Goal: Information Seeking & Learning: Learn about a topic

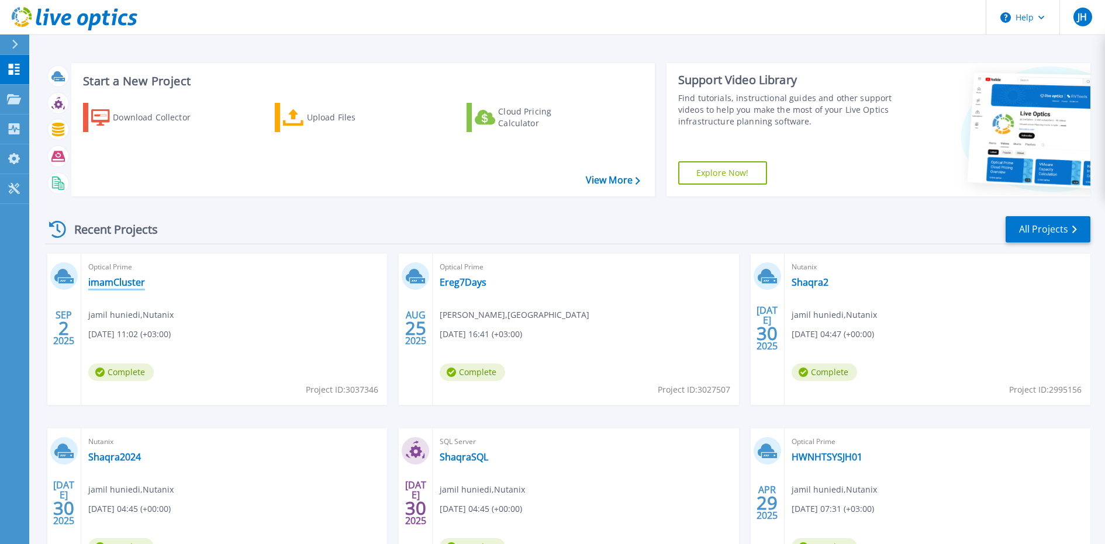
click at [131, 286] on link "imamCluster" at bounding box center [116, 283] width 57 height 12
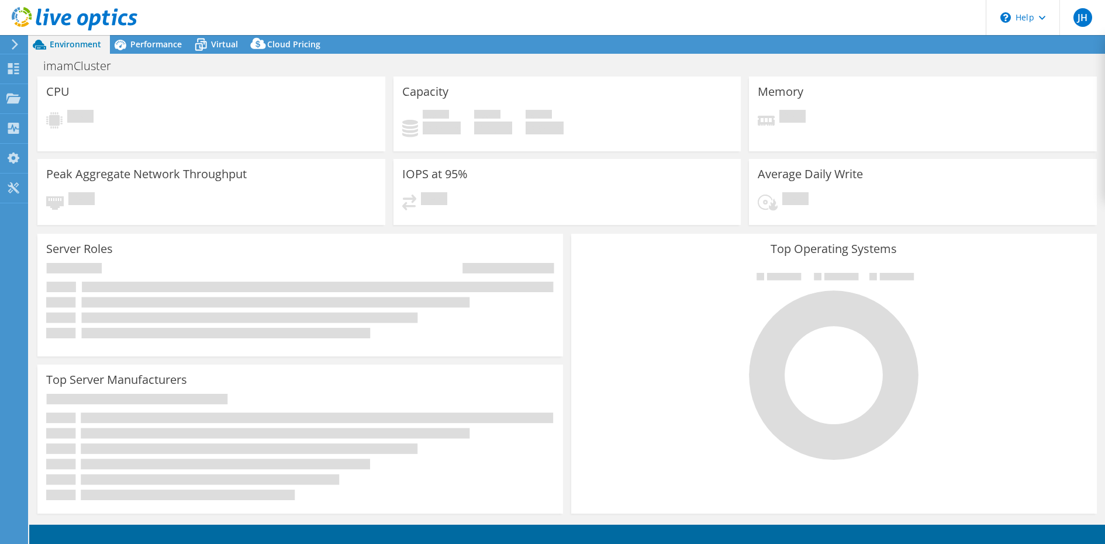
select select "USD"
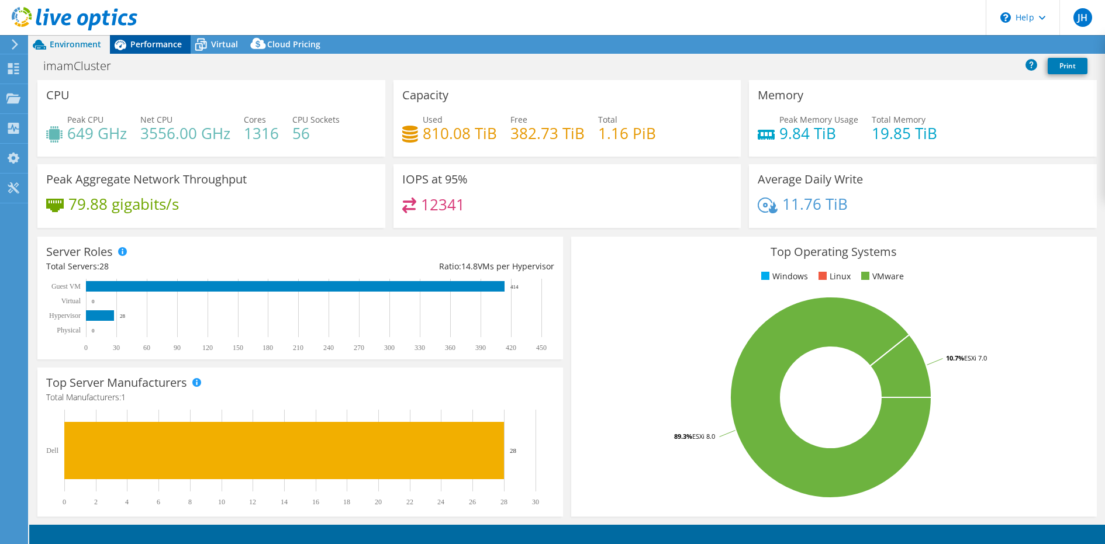
click at [164, 52] on div "Performance" at bounding box center [150, 44] width 81 height 19
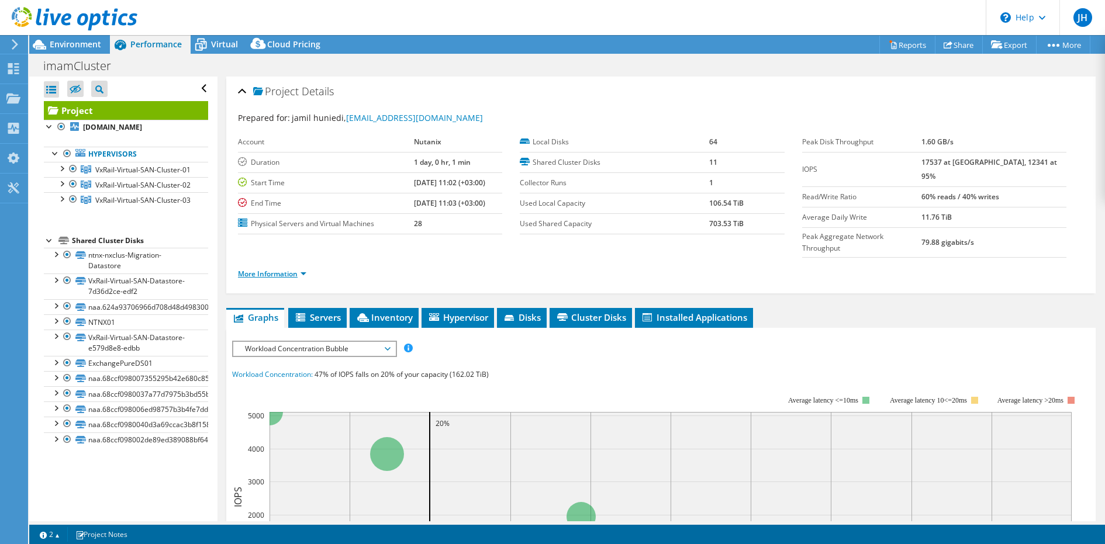
click at [296, 269] on link "More Information" at bounding box center [272, 274] width 68 height 10
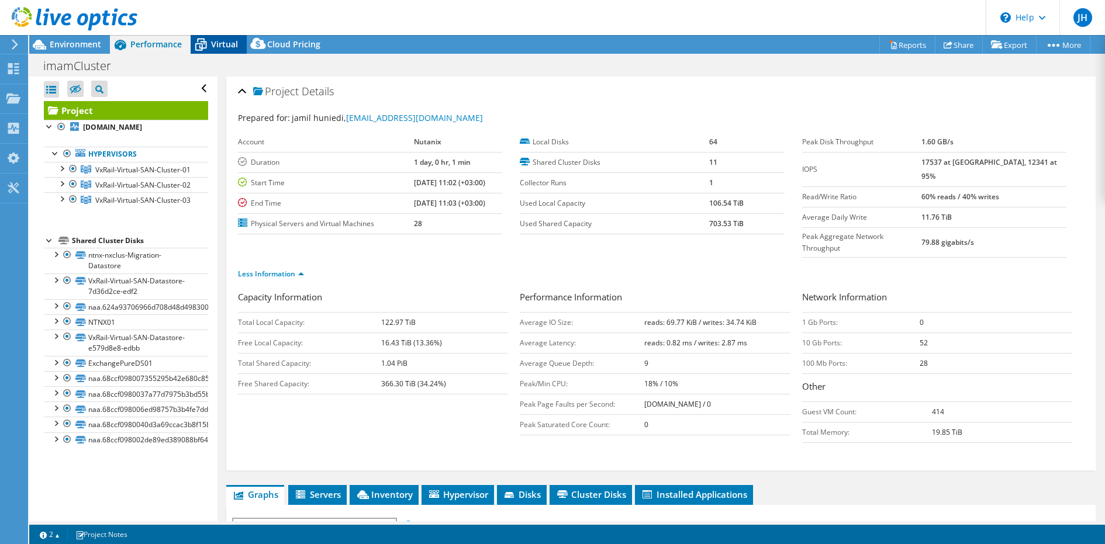
click at [213, 49] on span "Virtual" at bounding box center [224, 44] width 27 height 11
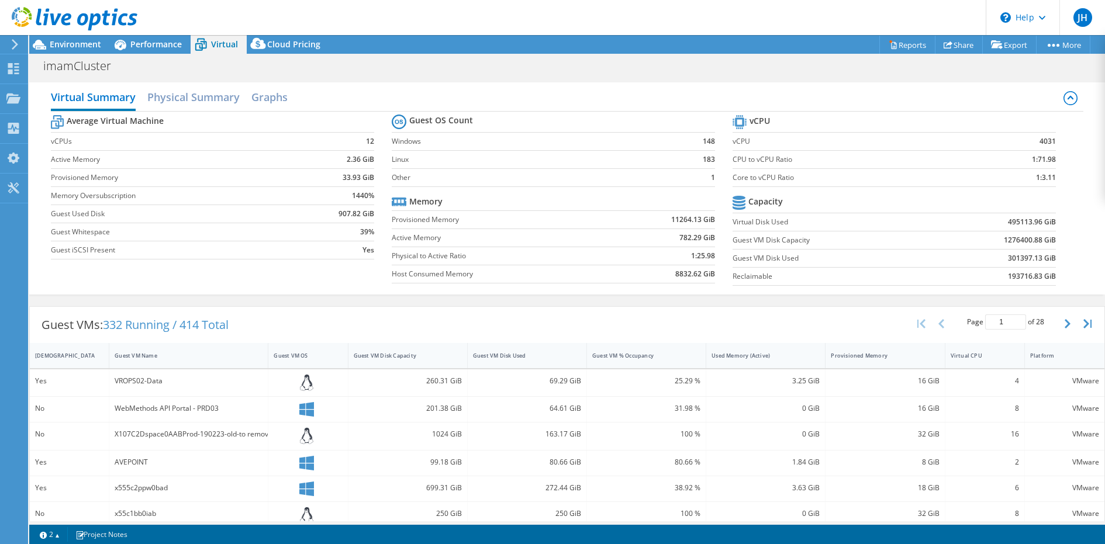
click at [679, 221] on b "11264.13 GiB" at bounding box center [693, 220] width 44 height 12
click at [672, 273] on td "8832.62 GiB" at bounding box center [660, 274] width 108 height 18
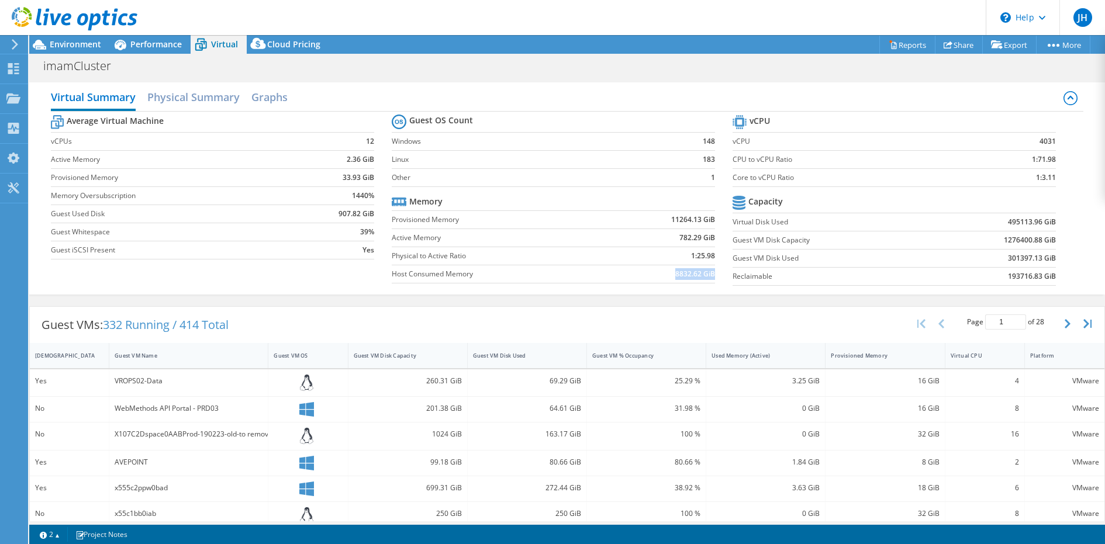
click at [672, 273] on td "8832.62 GiB" at bounding box center [660, 274] width 108 height 18
click at [691, 220] on b "11264.13 GiB" at bounding box center [693, 220] width 44 height 12
click at [691, 278] on td "8832.62 GiB" at bounding box center [660, 274] width 108 height 18
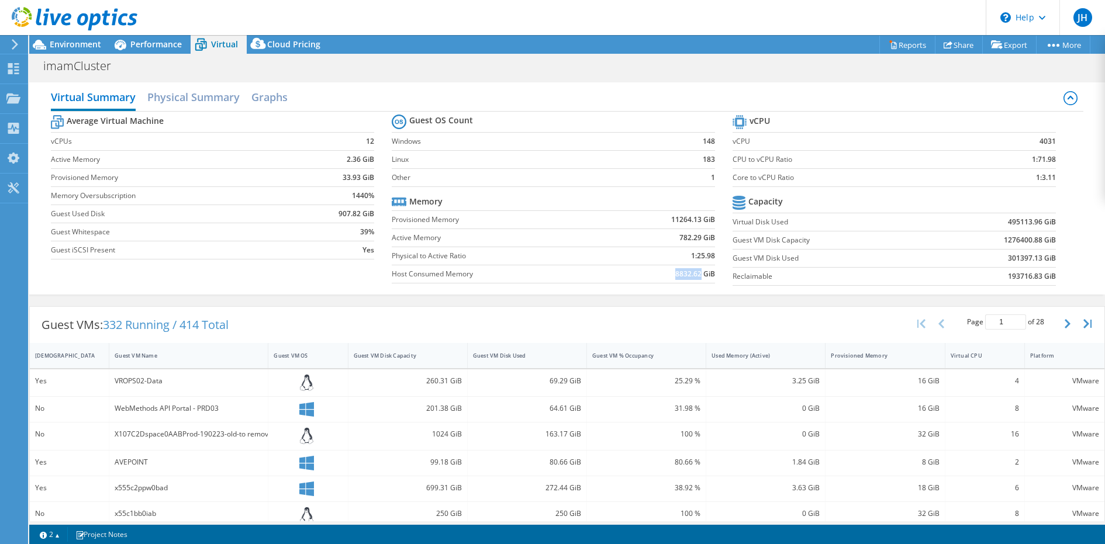
click at [691, 278] on td "8832.62 GiB" at bounding box center [660, 274] width 108 height 18
click at [1022, 254] on b "301397.13 GiB" at bounding box center [1032, 259] width 48 height 12
click at [1019, 274] on b "193716.83 GiB" at bounding box center [1032, 277] width 48 height 12
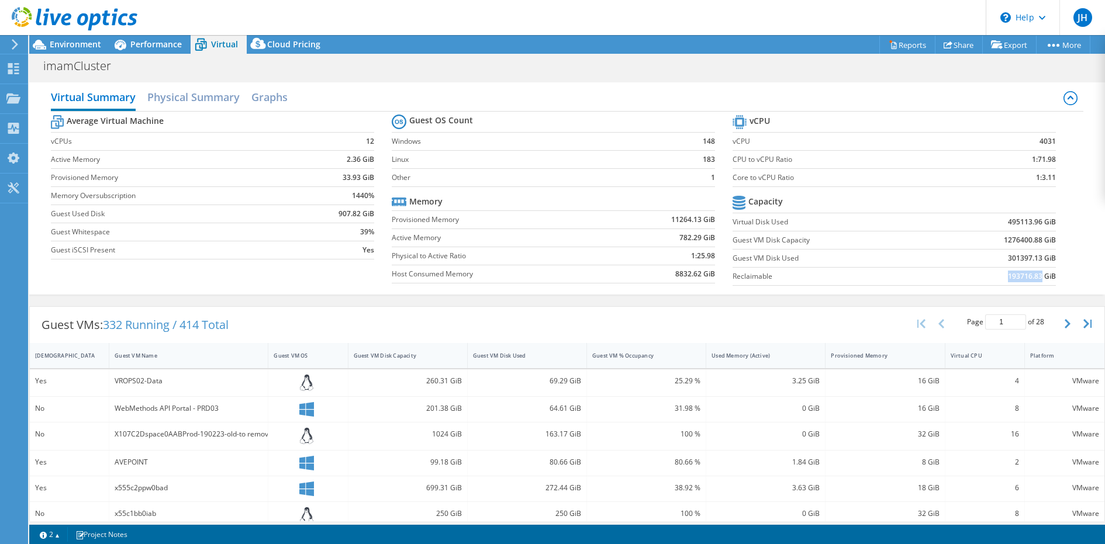
click at [1019, 274] on b "193716.83 GiB" at bounding box center [1032, 277] width 48 height 12
click at [1017, 262] on td "301397.13 GiB" at bounding box center [993, 258] width 125 height 18
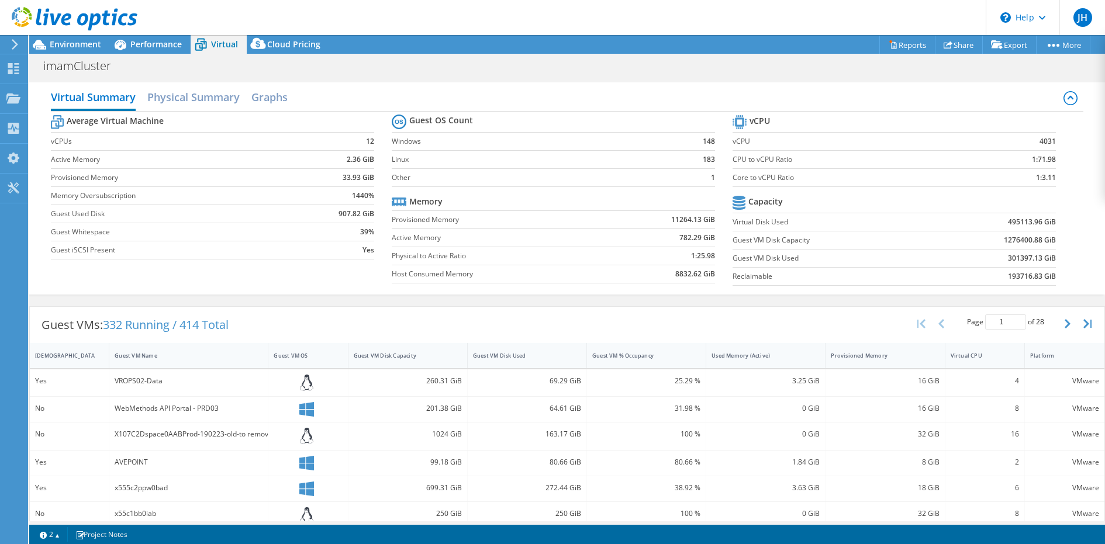
click at [1010, 240] on b "1276400.88 GiB" at bounding box center [1030, 240] width 52 height 12
drag, startPoint x: 1031, startPoint y: 239, endPoint x: 1002, endPoint y: 241, distance: 29.3
click at [1002, 241] on td "1276400.88 GiB" at bounding box center [993, 240] width 125 height 18
click at [50, 39] on span "Environment" at bounding box center [75, 44] width 51 height 11
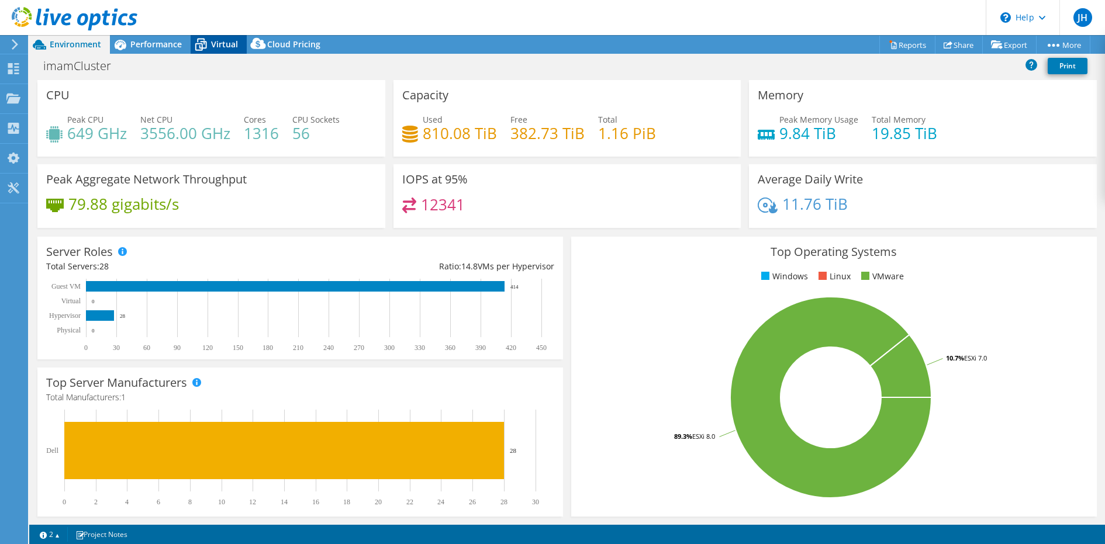
click at [199, 46] on icon at bounding box center [201, 45] width 12 height 9
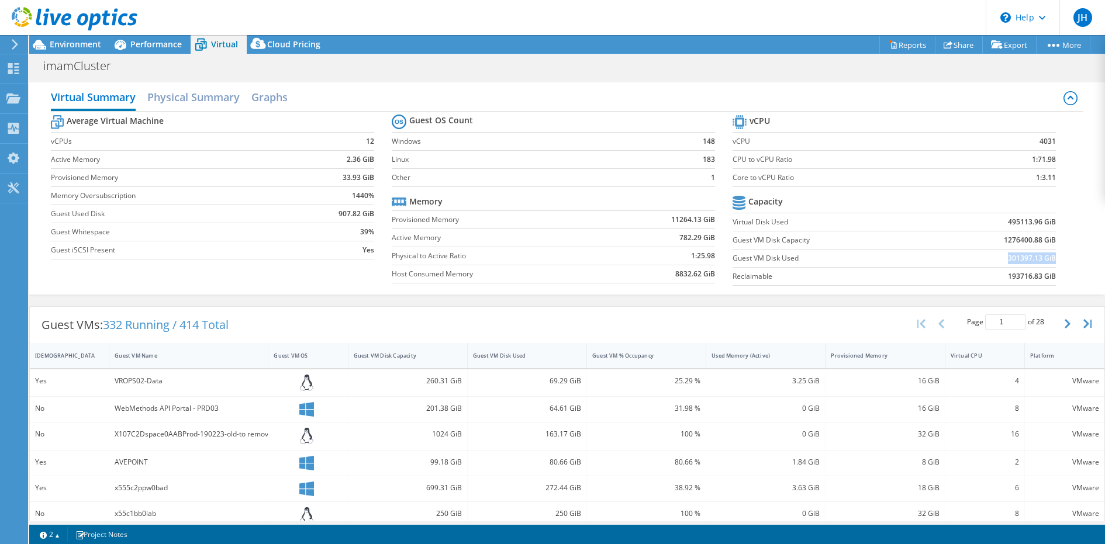
drag, startPoint x: 1008, startPoint y: 254, endPoint x: 1055, endPoint y: 253, distance: 46.8
click at [1055, 253] on b "301397.13 GiB" at bounding box center [1032, 259] width 48 height 12
drag, startPoint x: 1007, startPoint y: 223, endPoint x: 1055, endPoint y: 219, distance: 48.1
click at [1055, 219] on b "495113.96 GiB" at bounding box center [1032, 222] width 48 height 12
drag, startPoint x: 1007, startPoint y: 258, endPoint x: 1055, endPoint y: 255, distance: 47.4
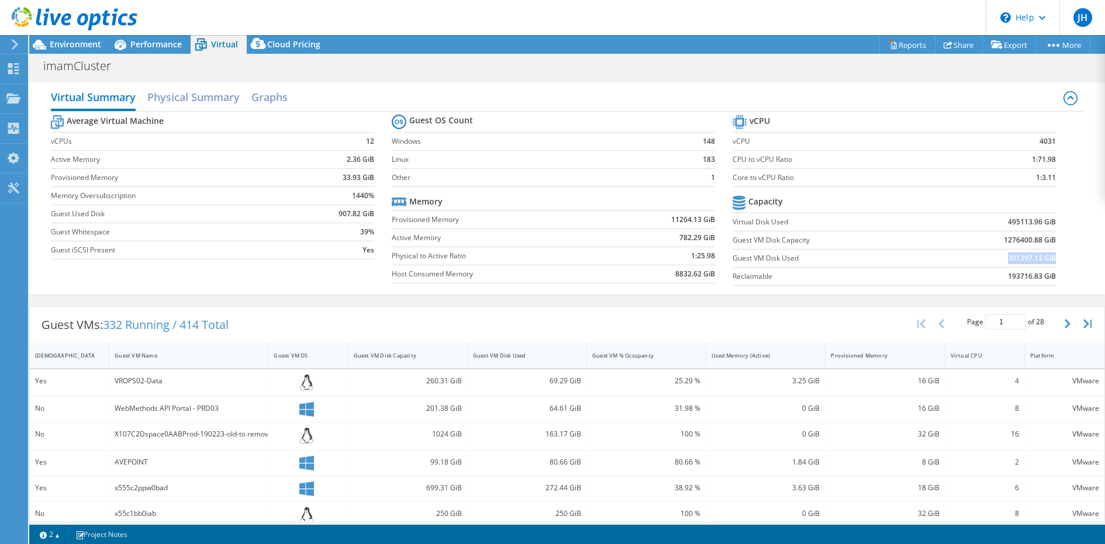
click at [1055, 255] on td "301397.13 GiB" at bounding box center [993, 258] width 125 height 18
click at [139, 51] on div "Performance" at bounding box center [150, 44] width 81 height 19
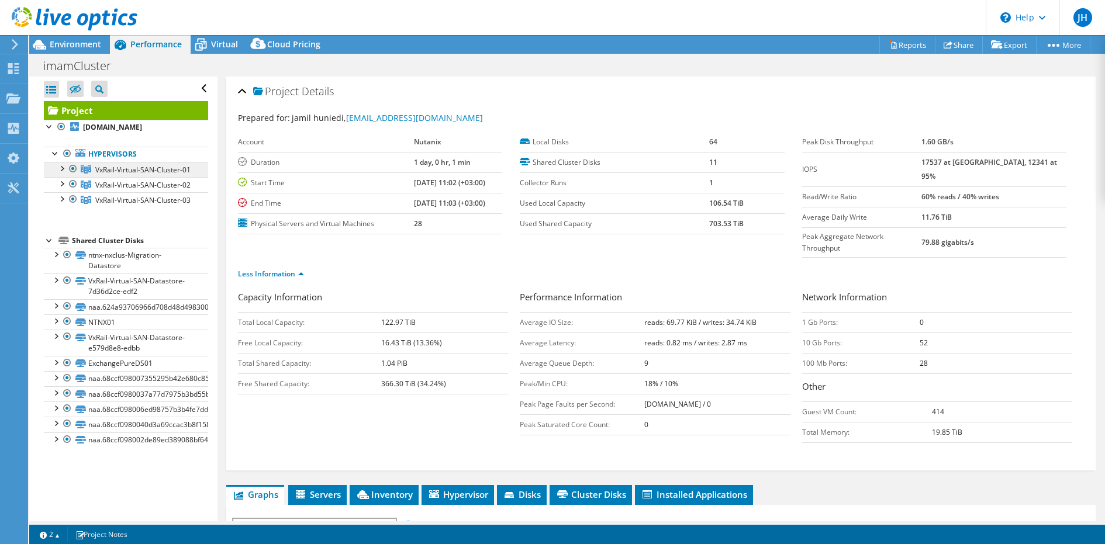
click at [144, 172] on span "VxRail-Virtual-SAN-Cluster-01" at bounding box center [142, 170] width 95 height 10
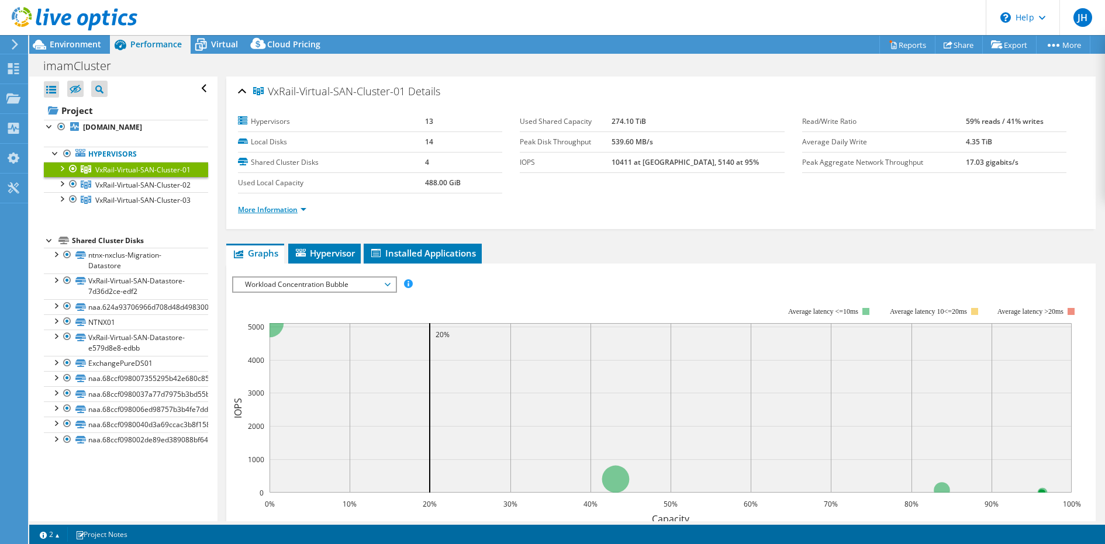
click at [272, 209] on link "More Information" at bounding box center [272, 210] width 68 height 10
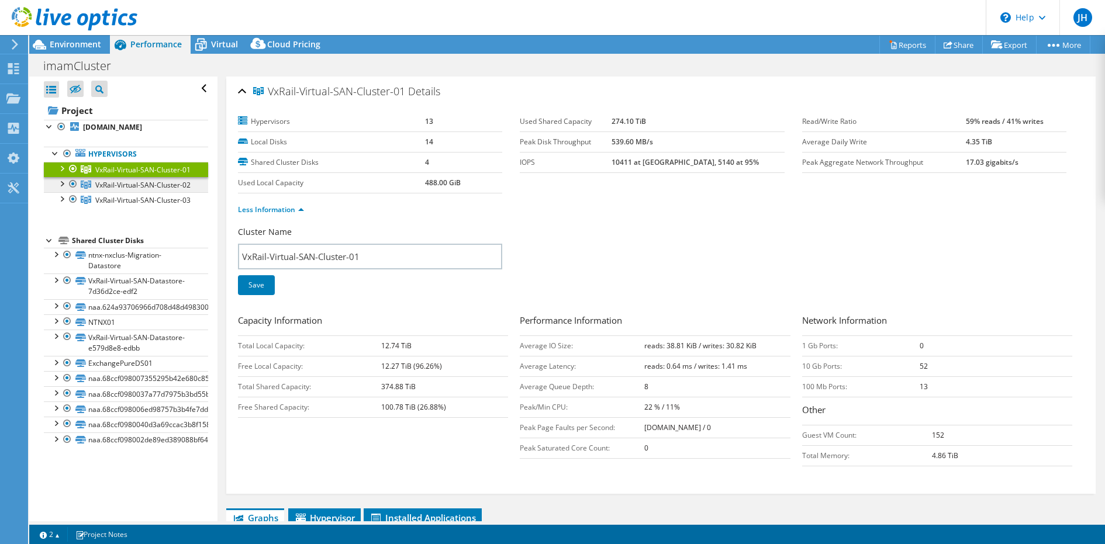
click at [182, 188] on span "VxRail-Virtual-SAN-Cluster-02" at bounding box center [142, 185] width 95 height 10
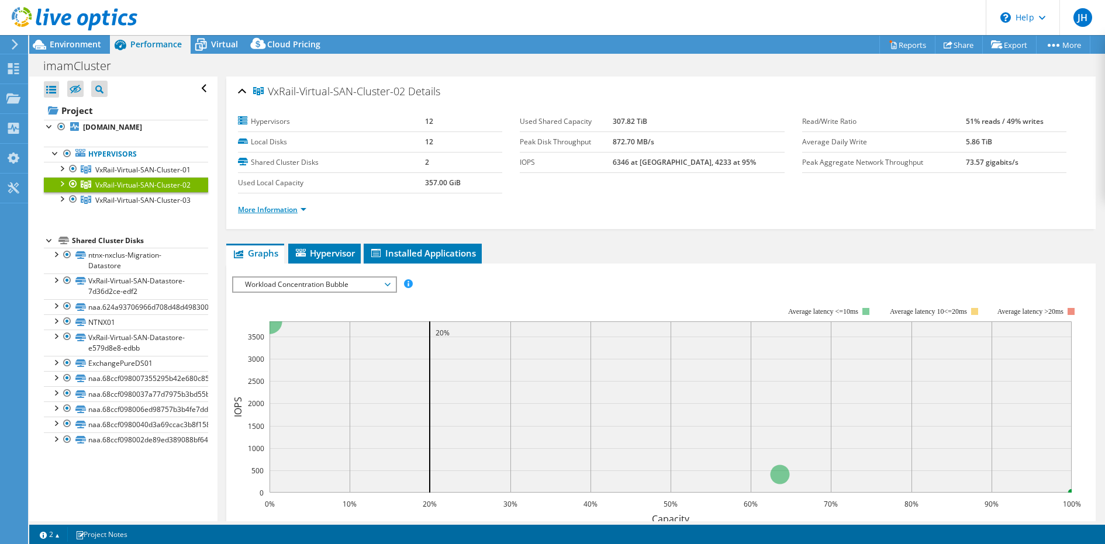
click at [284, 206] on link "More Information" at bounding box center [272, 210] width 68 height 10
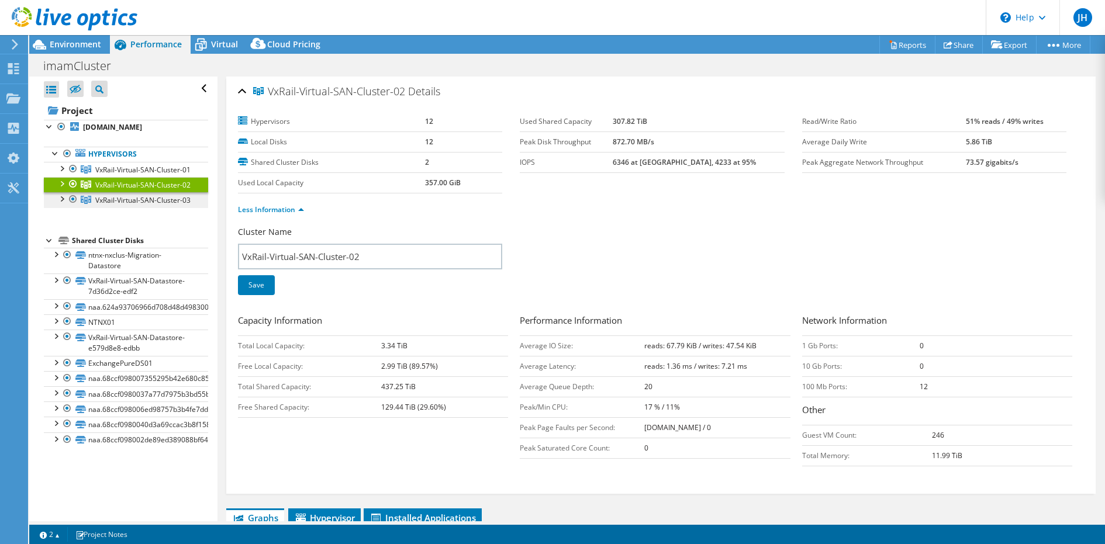
click at [173, 202] on span "VxRail-Virtual-SAN-Cluster-03" at bounding box center [142, 200] width 95 height 10
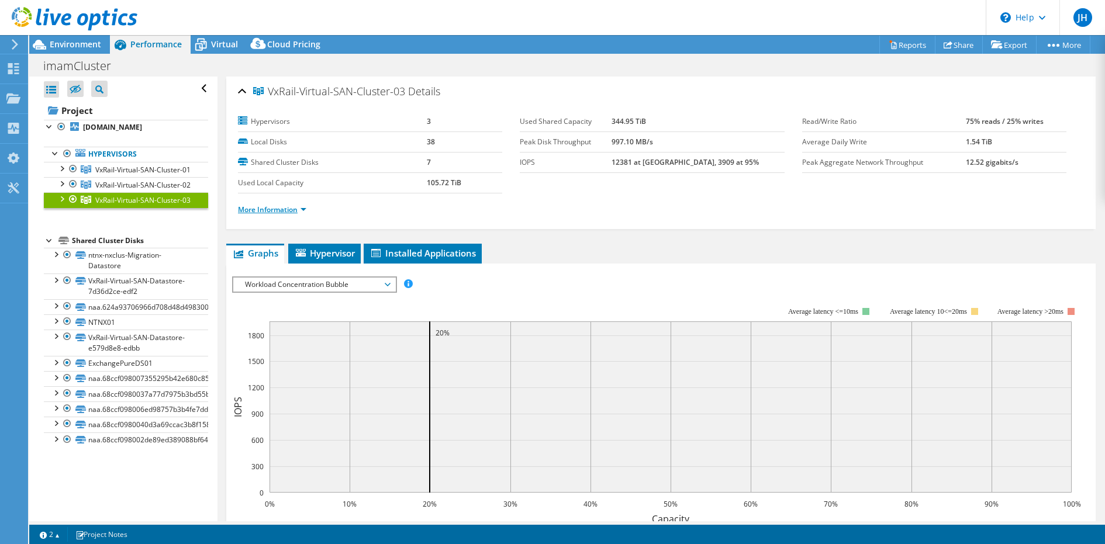
click at [264, 208] on link "More Information" at bounding box center [272, 210] width 68 height 10
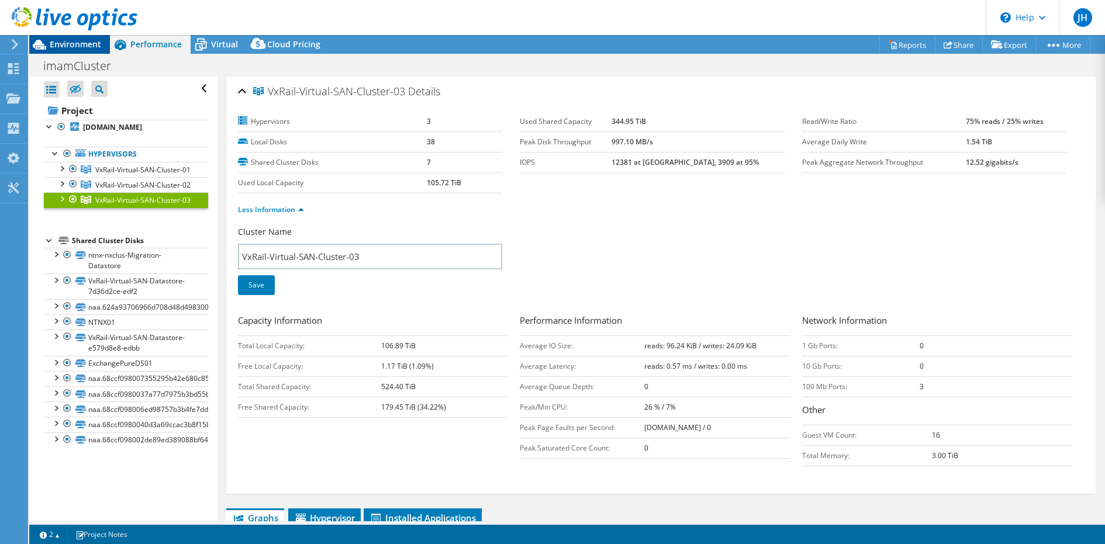
click at [96, 47] on span "Environment" at bounding box center [75, 44] width 51 height 11
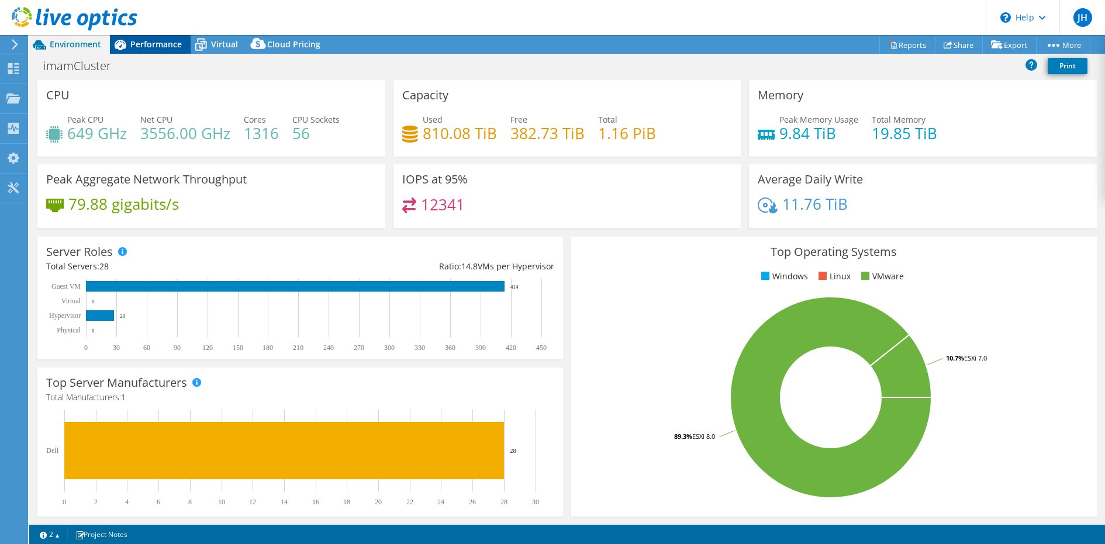
click at [171, 44] on span "Performance" at bounding box center [155, 44] width 51 height 11
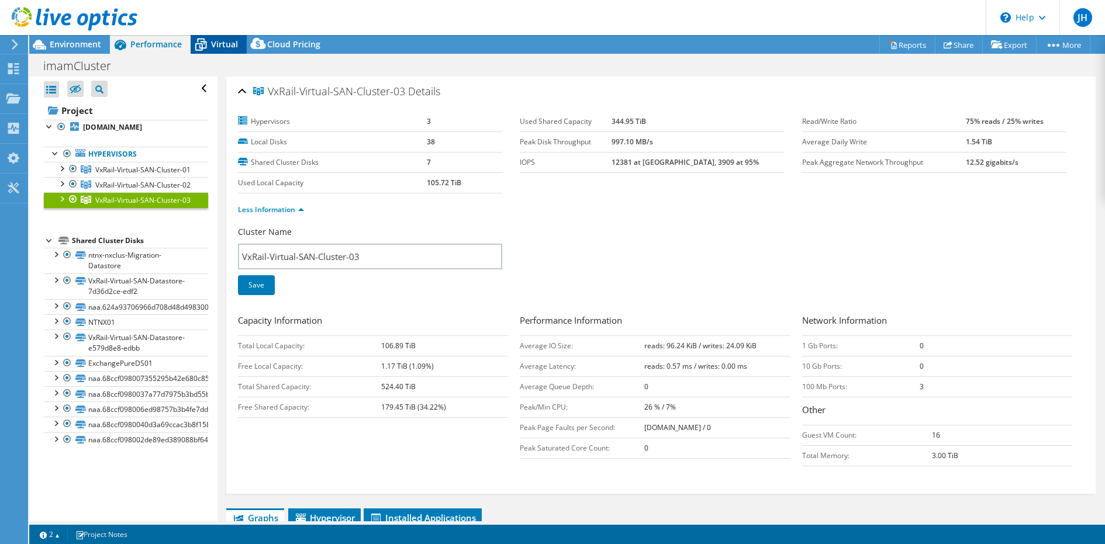
click at [222, 44] on span "Virtual" at bounding box center [224, 44] width 27 height 11
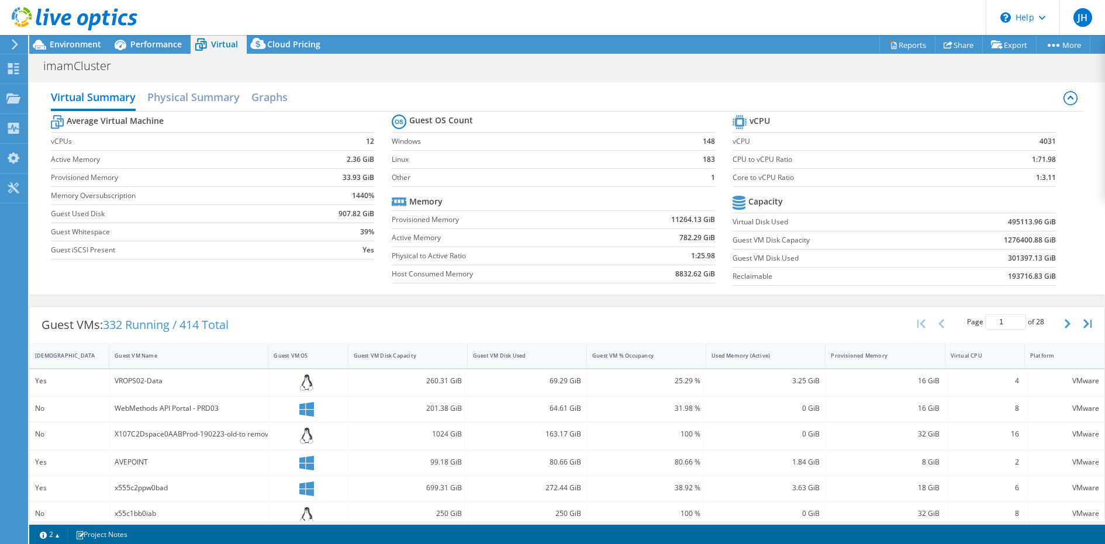
click at [682, 278] on td "8832.62 GiB" at bounding box center [660, 274] width 108 height 18
click at [796, 244] on td "Guest VM Disk Capacity" at bounding box center [831, 240] width 199 height 18
click at [84, 51] on div "Environment" at bounding box center [69, 44] width 81 height 19
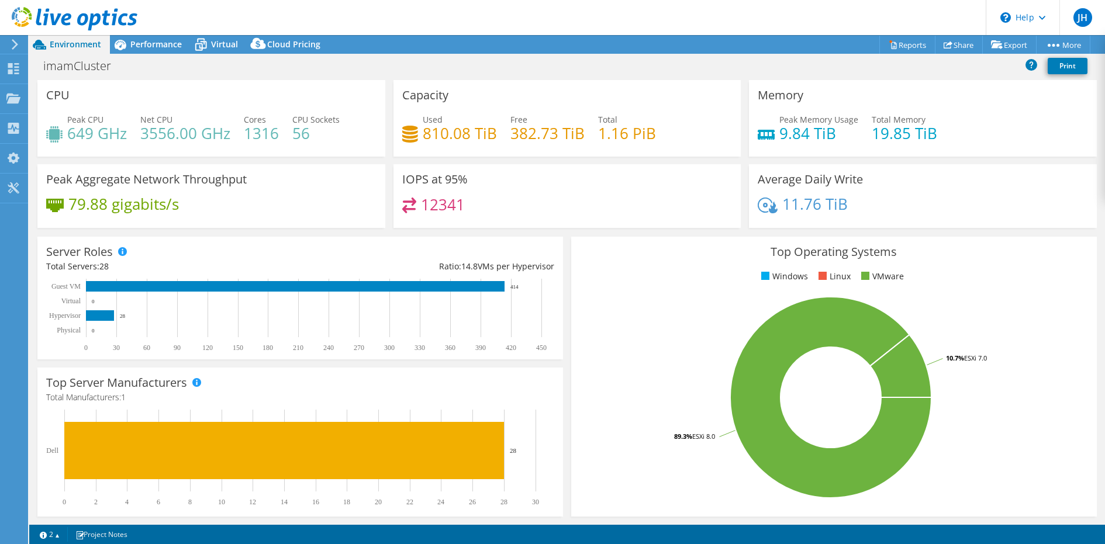
click at [151, 137] on h4 "3556.00 GHz" at bounding box center [185, 133] width 90 height 13
click at [95, 132] on h4 "649 GHz" at bounding box center [97, 133] width 60 height 13
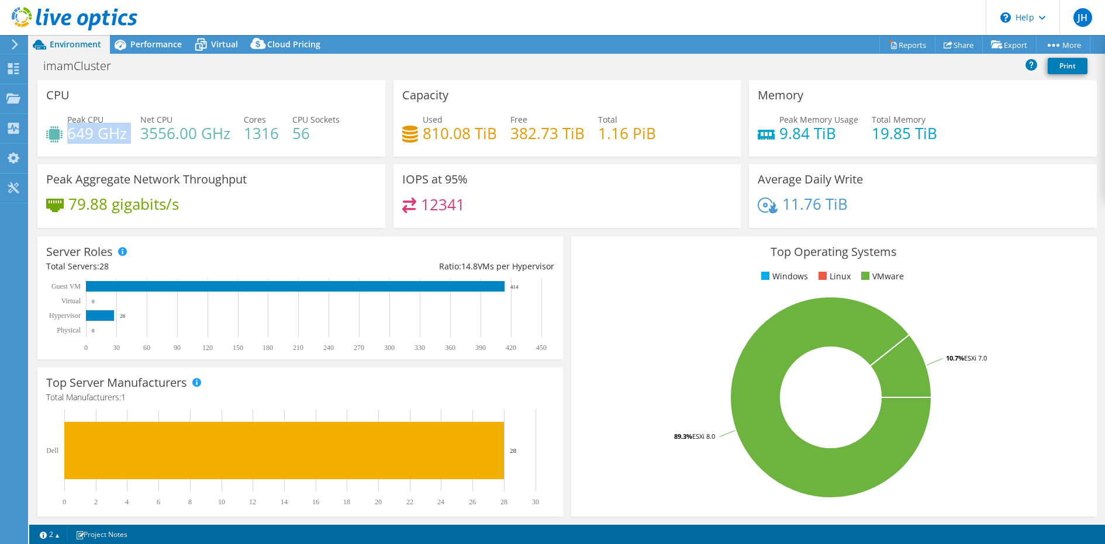
click at [95, 132] on h4 "649 GHz" at bounding box center [97, 133] width 60 height 13
click at [188, 164] on div "Peak Aggregate Network Throughput 79.88 gigabits/s" at bounding box center [211, 196] width 348 height 64
click at [188, 173] on h3 "Peak Aggregate Network Throughput" at bounding box center [146, 179] width 201 height 13
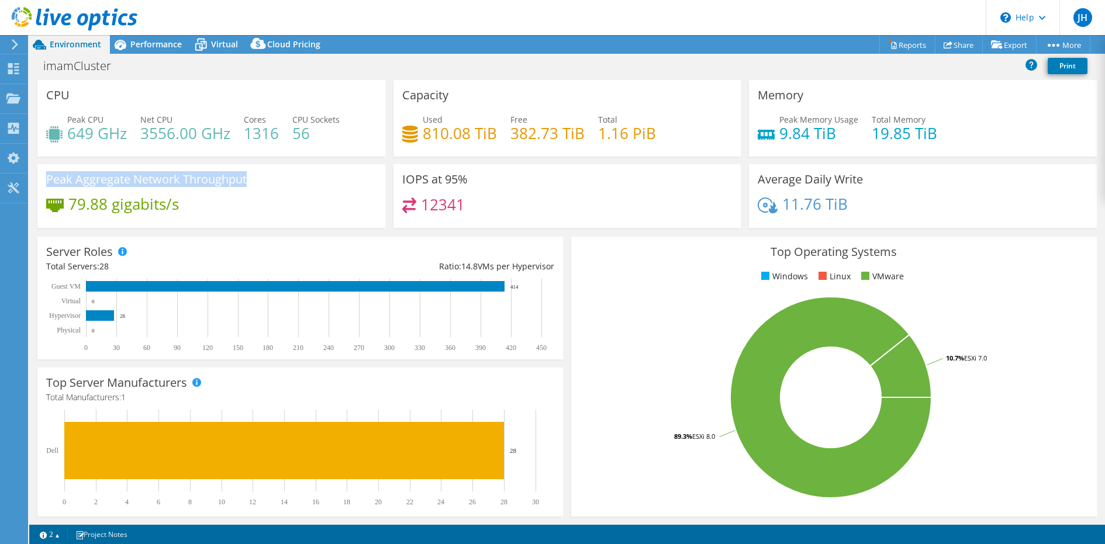
click at [188, 173] on h3 "Peak Aggregate Network Throughput" at bounding box center [146, 179] width 201 height 13
click at [176, 49] on span "Performance" at bounding box center [155, 44] width 51 height 11
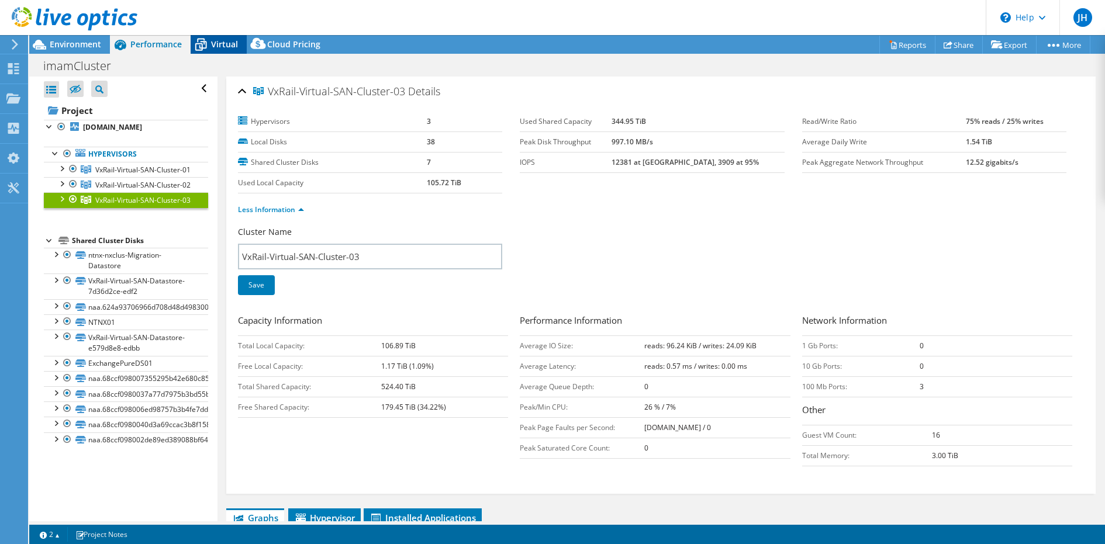
click at [223, 47] on span "Virtual" at bounding box center [224, 44] width 27 height 11
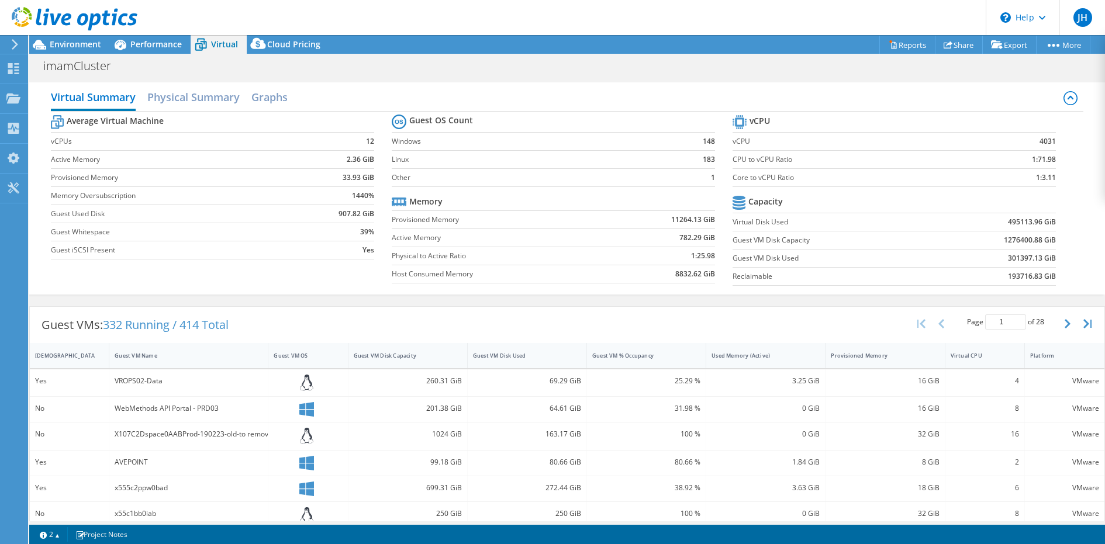
click at [91, 35] on div at bounding box center [68, 19] width 137 height 39
click at [88, 50] on span "Environment" at bounding box center [75, 44] width 51 height 11
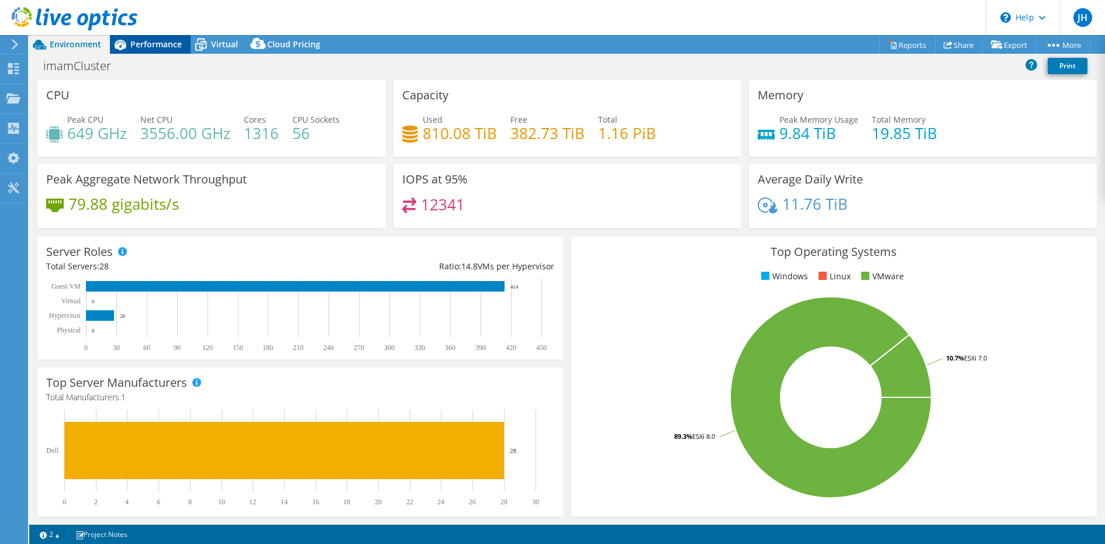
click at [156, 42] on span "Performance" at bounding box center [155, 44] width 51 height 11
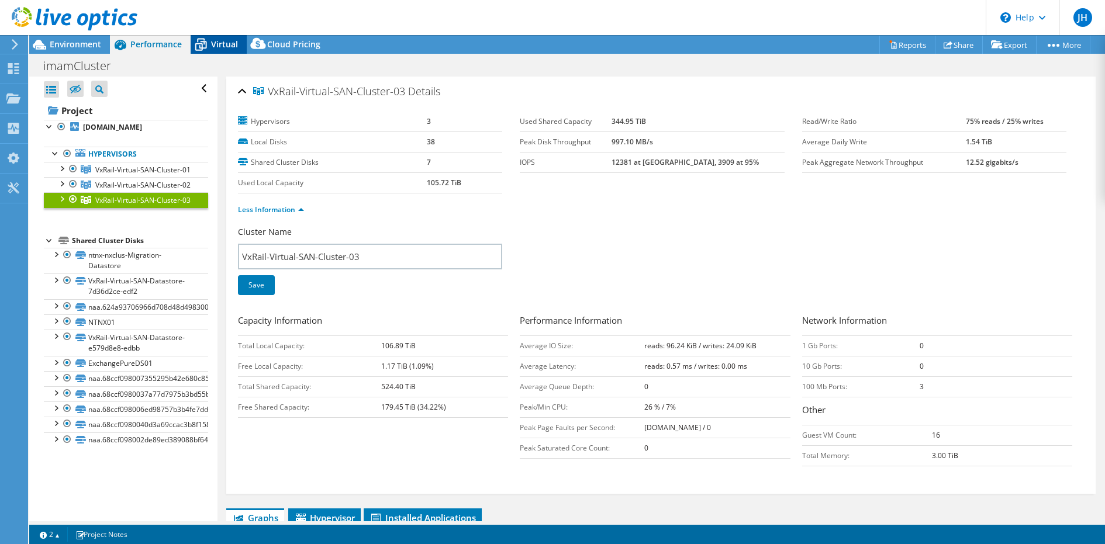
click at [222, 46] on span "Virtual" at bounding box center [224, 44] width 27 height 11
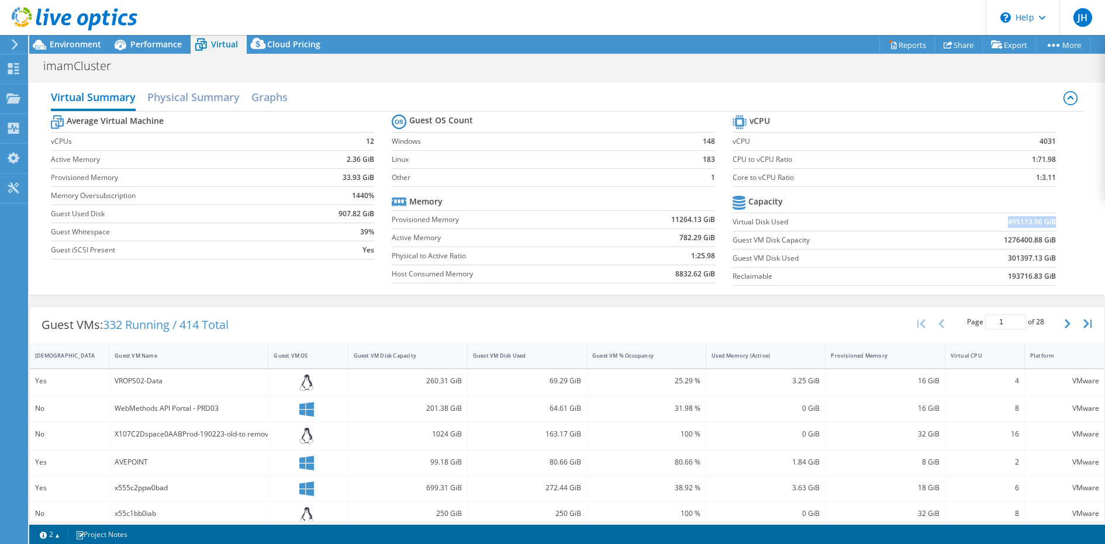
drag, startPoint x: 1005, startPoint y: 222, endPoint x: 1055, endPoint y: 223, distance: 49.7
click at [1055, 223] on section "vCPU vCPU 4031 CPU to vCPU Ratio 1:71.98 Core to vCPU Ratio 1:3.11 Capacity Vir…" at bounding box center [902, 201] width 341 height 179
click at [140, 40] on span "Performance" at bounding box center [155, 44] width 51 height 11
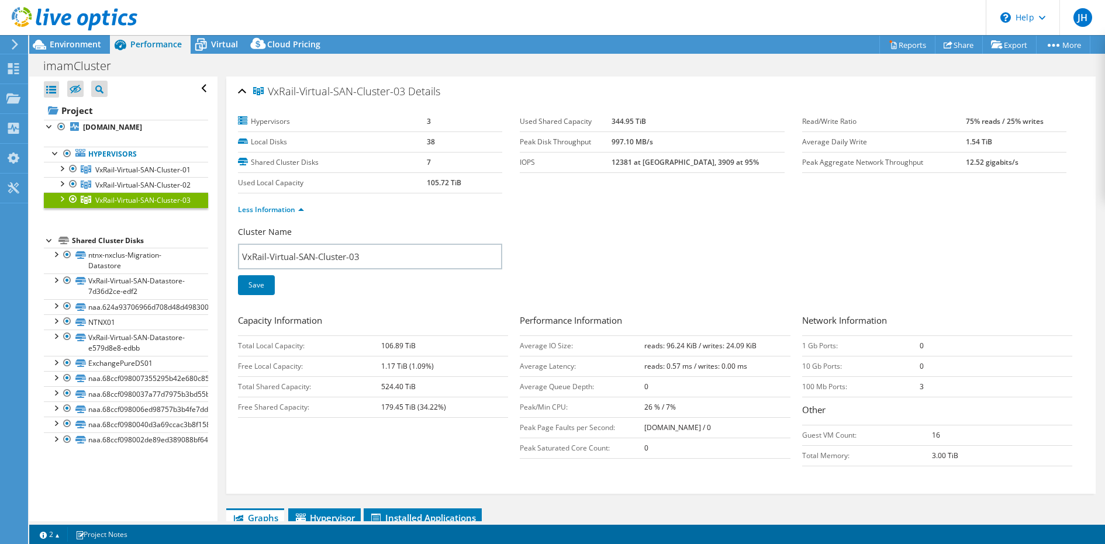
click at [389, 403] on b "179.45 TiB (34.22%)" at bounding box center [413, 407] width 65 height 10
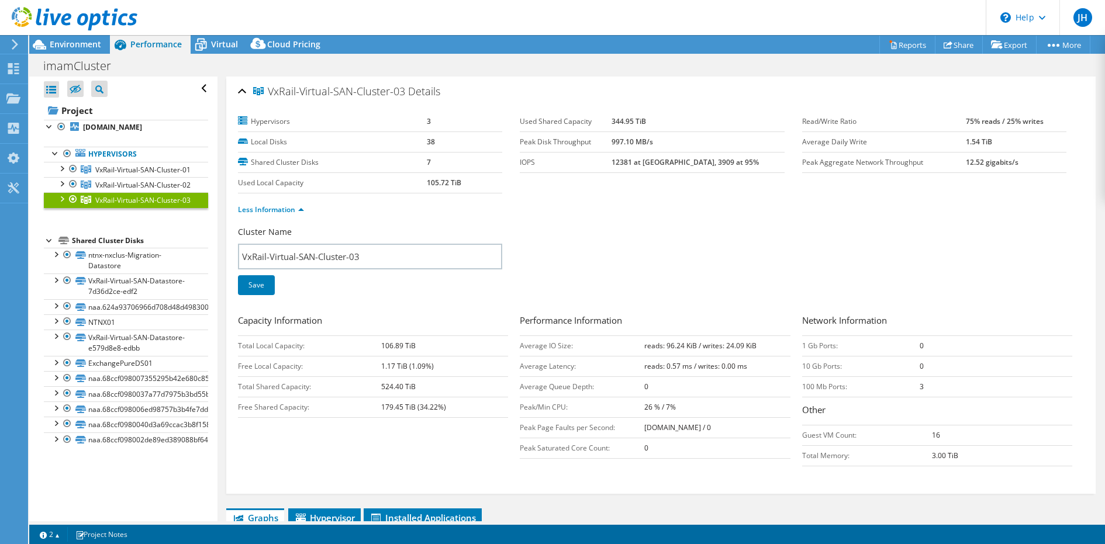
click at [389, 385] on b "524.40 TiB" at bounding box center [398, 387] width 34 height 10
click at [374, 368] on td "Free Local Capacity:" at bounding box center [309, 366] width 143 height 20
click at [144, 185] on span "VxRail-Virtual-SAN-Cluster-02" at bounding box center [142, 185] width 95 height 10
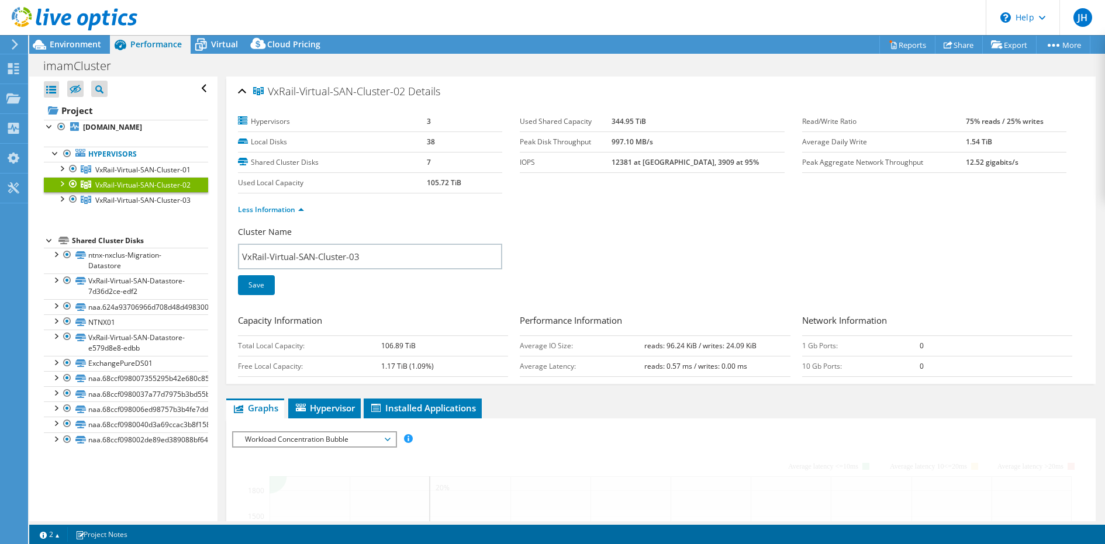
click at [144, 185] on span "VxRail-Virtual-SAN-Cluster-02" at bounding box center [142, 185] width 95 height 10
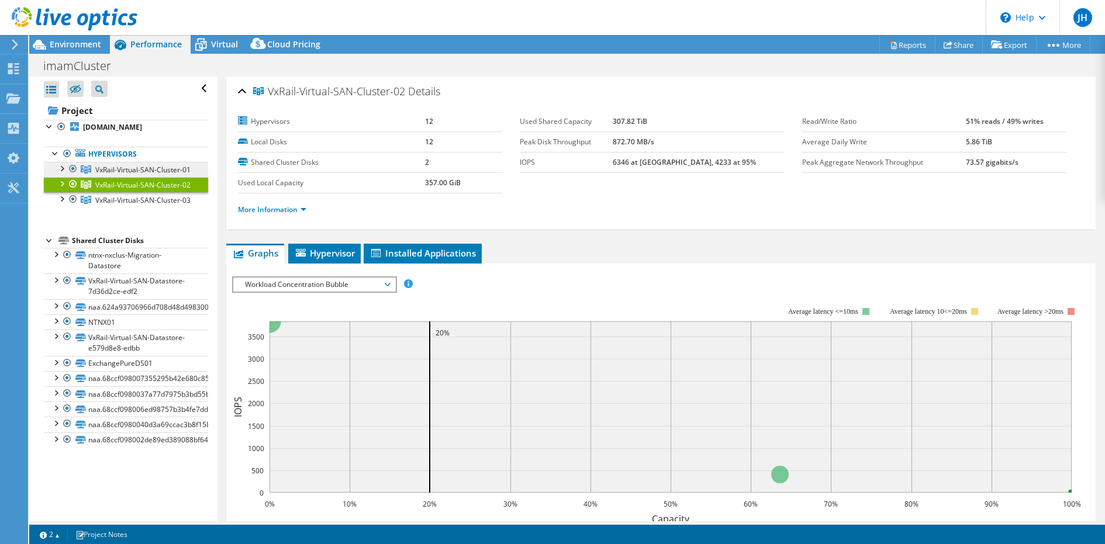
click at [144, 174] on link "VxRail-Virtual-SAN-Cluster-01" at bounding box center [126, 169] width 164 height 15
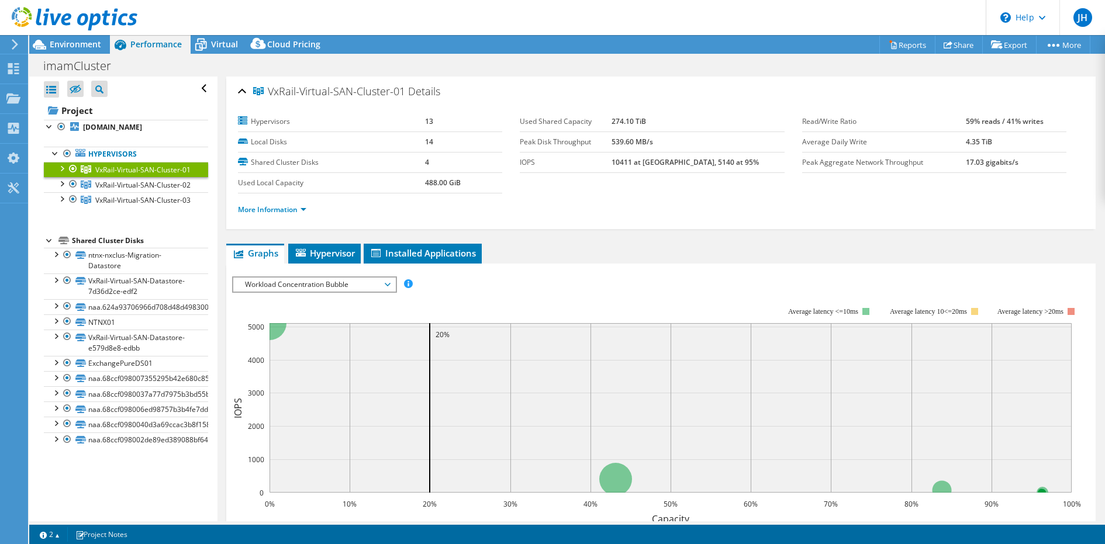
click at [287, 280] on span "Workload Concentration Bubble" at bounding box center [314, 285] width 150 height 14
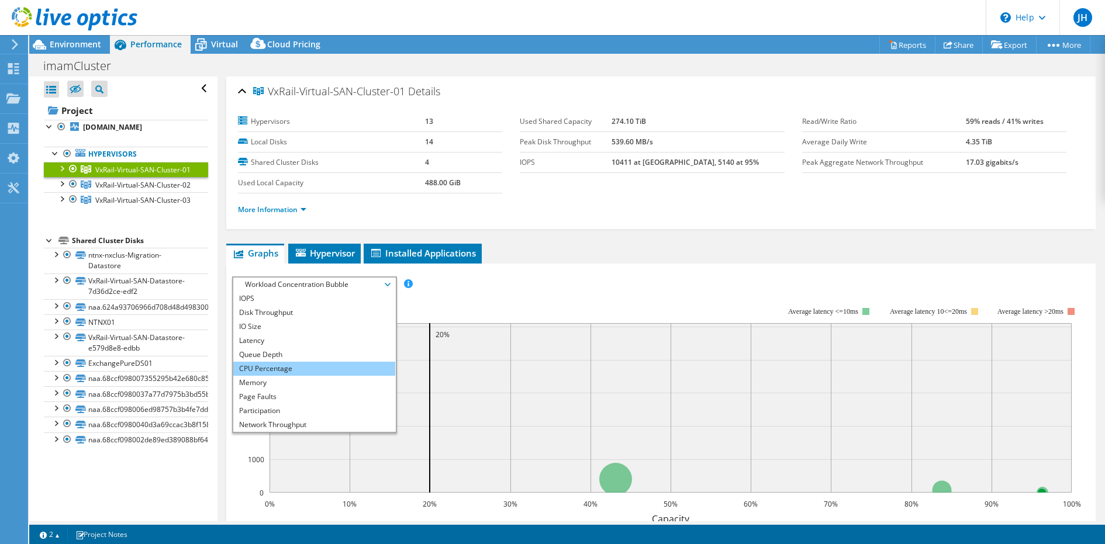
click at [293, 365] on li "CPU Percentage" at bounding box center [314, 369] width 162 height 14
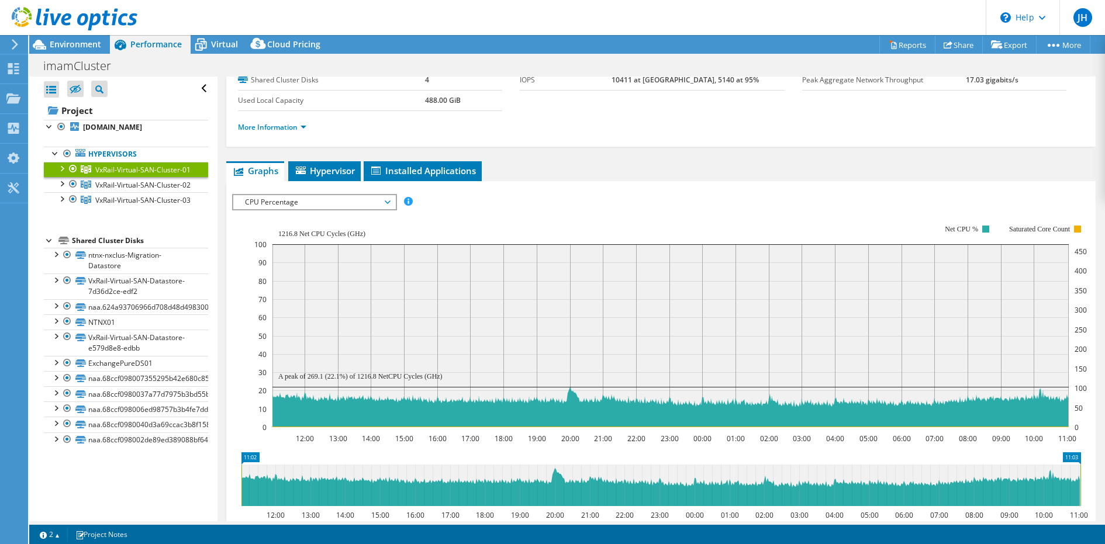
scroll to position [26, 0]
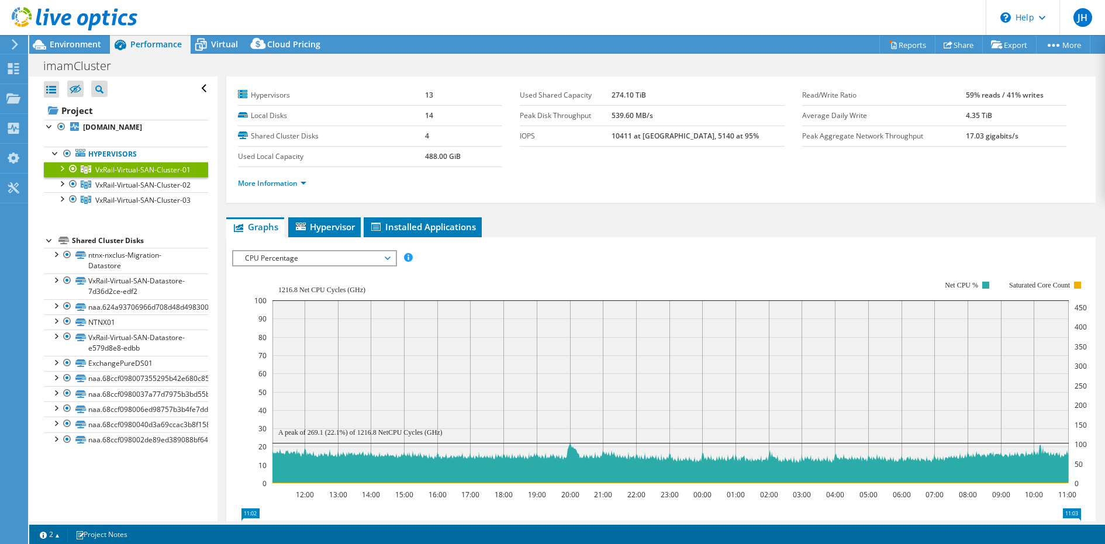
click at [331, 255] on span "CPU Percentage" at bounding box center [314, 258] width 150 height 14
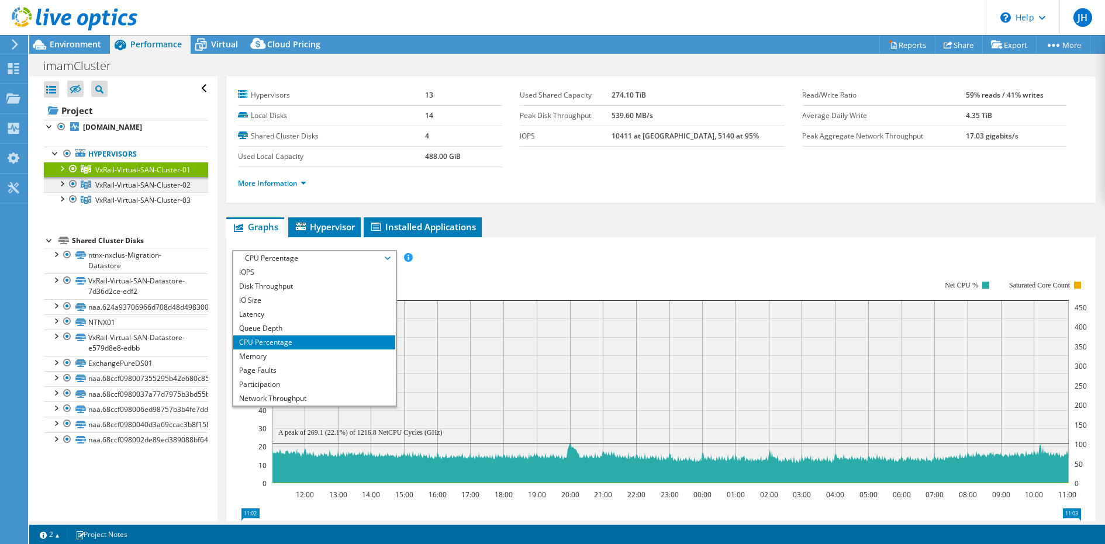
click at [172, 186] on span "VxRail-Virtual-SAN-Cluster-02" at bounding box center [142, 185] width 95 height 10
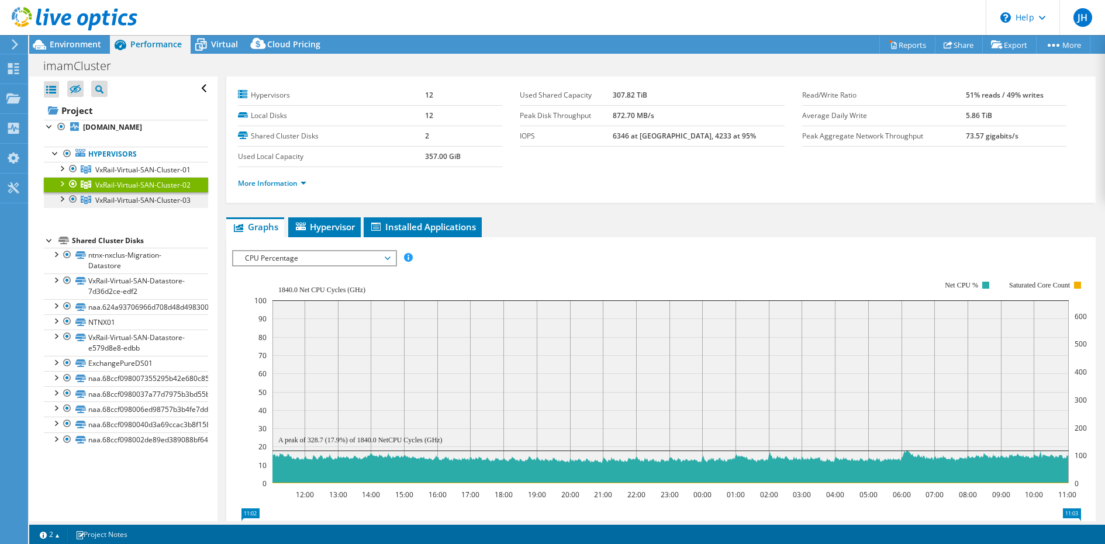
click at [170, 202] on span "VxRail-Virtual-SAN-Cluster-03" at bounding box center [142, 200] width 95 height 10
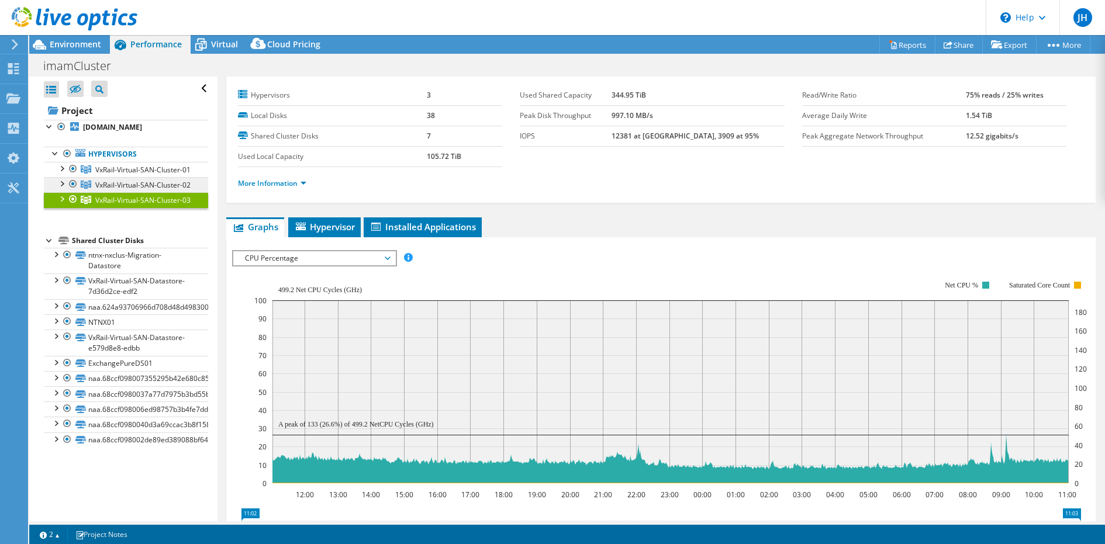
click at [134, 186] on span "VxRail-Virtual-SAN-Cluster-02" at bounding box center [142, 185] width 95 height 10
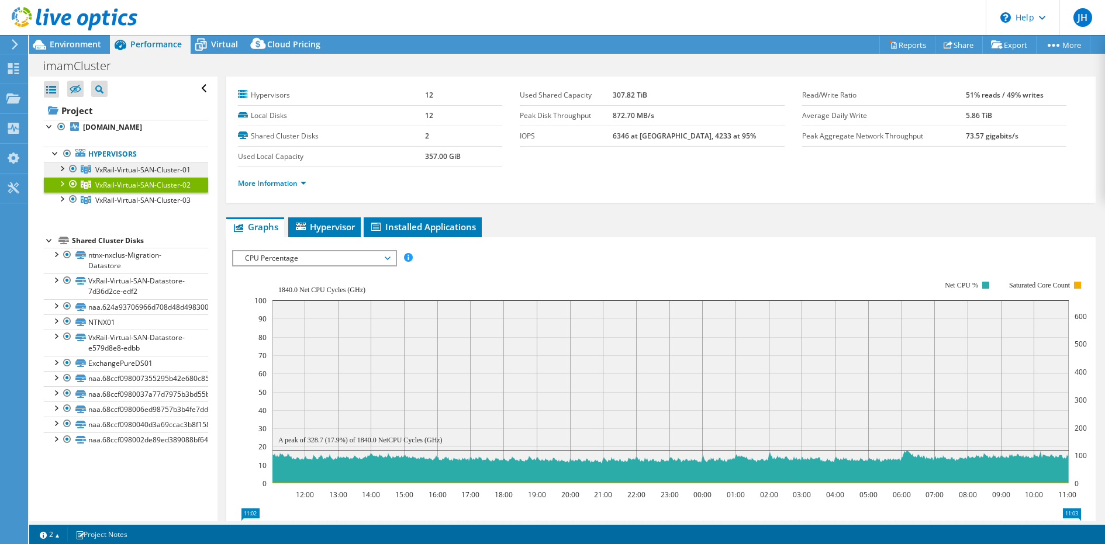
click at [136, 165] on span "VxRail-Virtual-SAN-Cluster-01" at bounding box center [142, 170] width 95 height 10
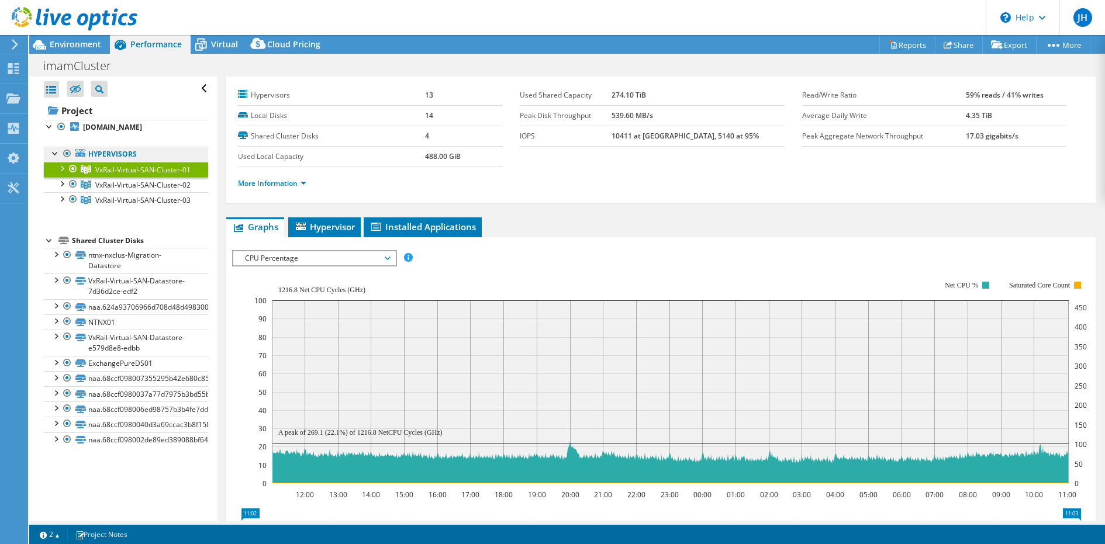
click at [143, 156] on link "Hypervisors" at bounding box center [126, 154] width 164 height 15
click at [141, 154] on link "Hypervisors" at bounding box center [126, 154] width 164 height 15
click at [116, 153] on link "Hypervisors" at bounding box center [126, 154] width 164 height 15
click at [85, 154] on link "Hypervisors" at bounding box center [126, 154] width 164 height 15
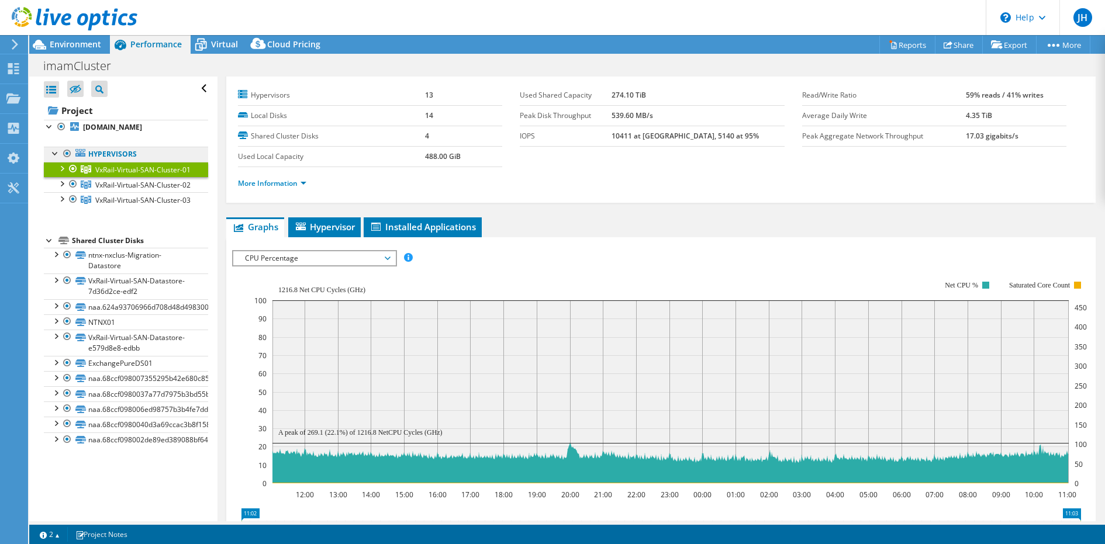
click at [116, 156] on link "Hypervisors" at bounding box center [126, 154] width 164 height 15
click at [120, 126] on b "[DOMAIN_NAME]" at bounding box center [112, 127] width 59 height 10
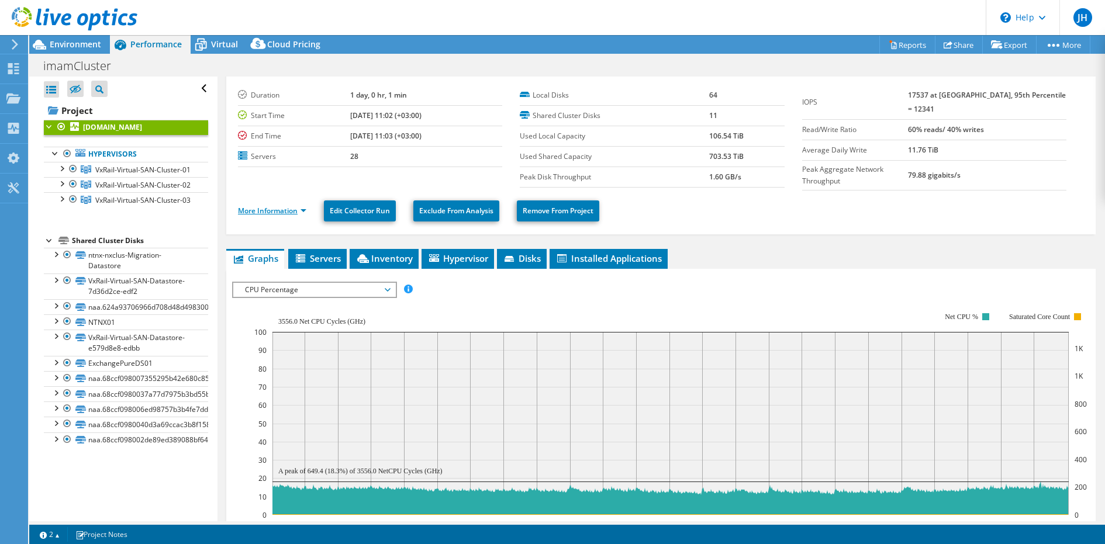
click at [255, 206] on link "More Information" at bounding box center [272, 211] width 68 height 10
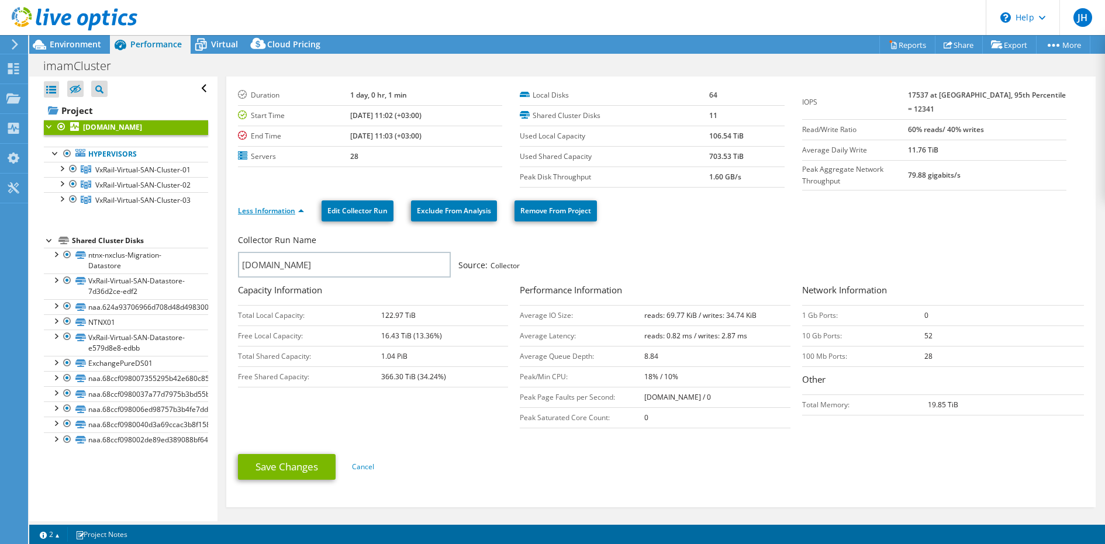
click at [255, 206] on link "Less Information" at bounding box center [271, 211] width 66 height 10
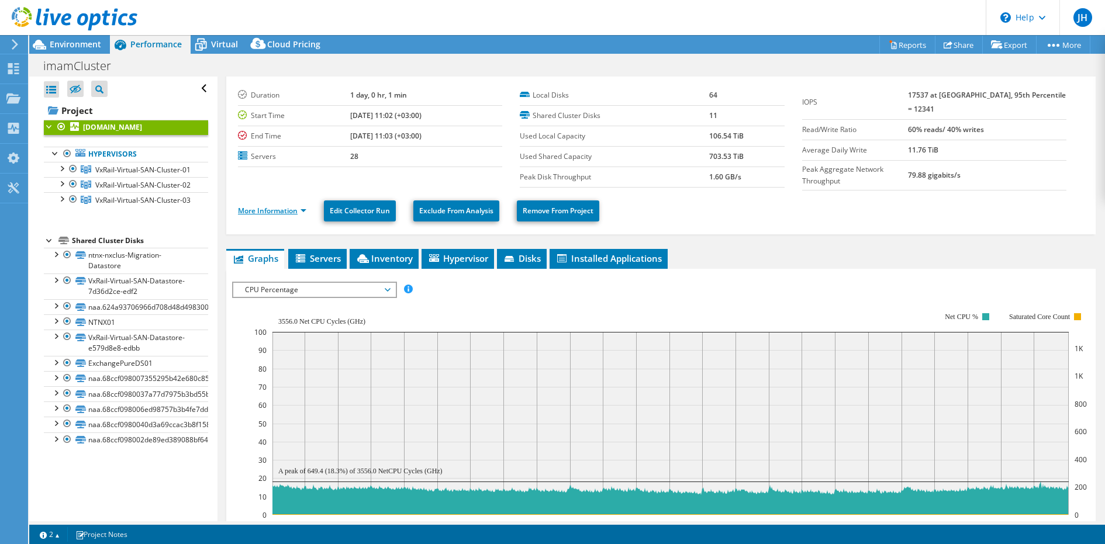
click at [255, 206] on link "More Information" at bounding box center [272, 211] width 68 height 10
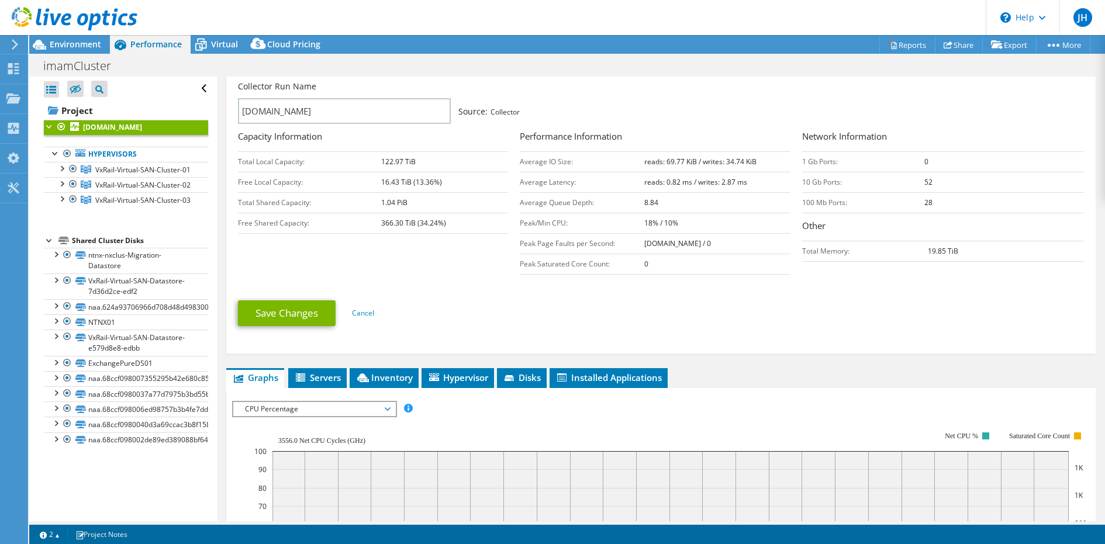
scroll to position [192, 0]
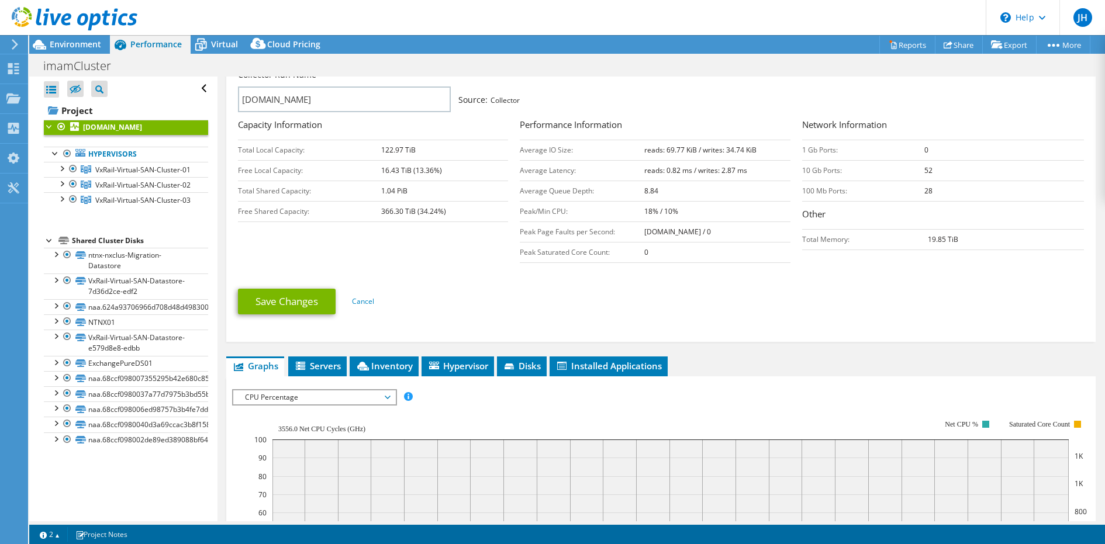
click at [307, 391] on span "CPU Percentage" at bounding box center [314, 398] width 150 height 14
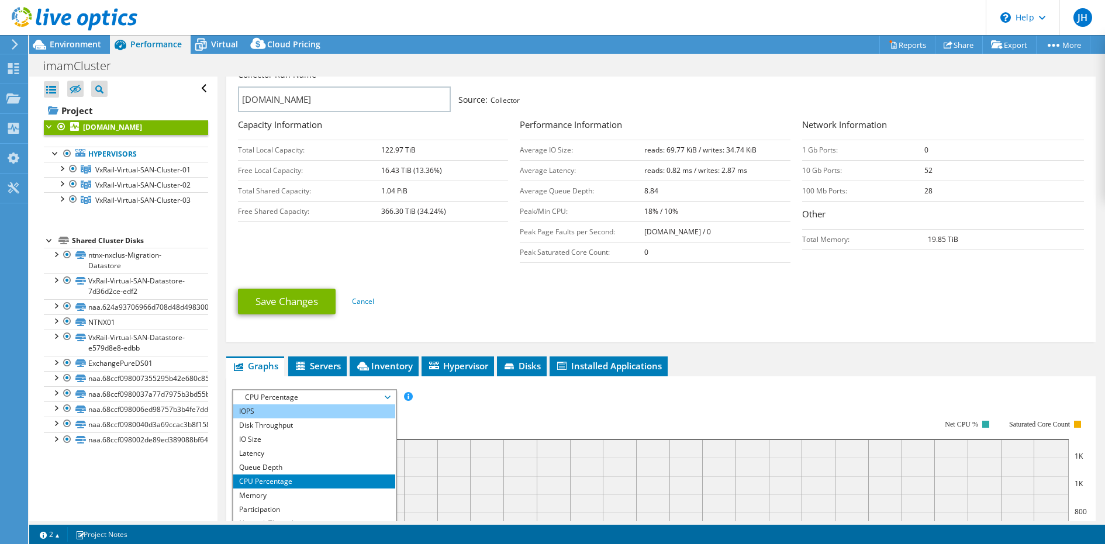
click at [302, 406] on li "IOPS" at bounding box center [314, 412] width 162 height 14
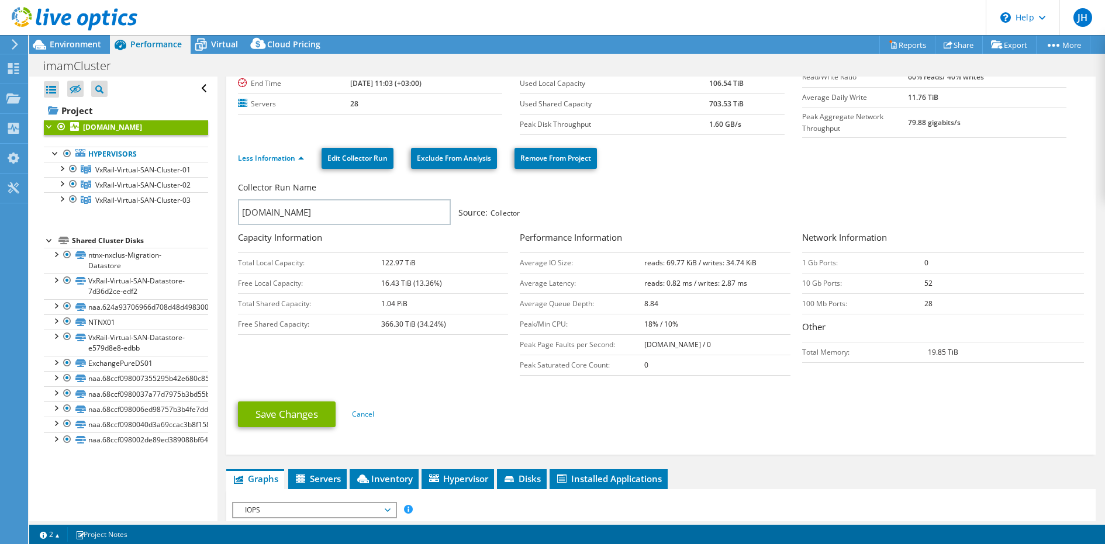
scroll to position [0, 0]
